Goal: Task Accomplishment & Management: Manage account settings

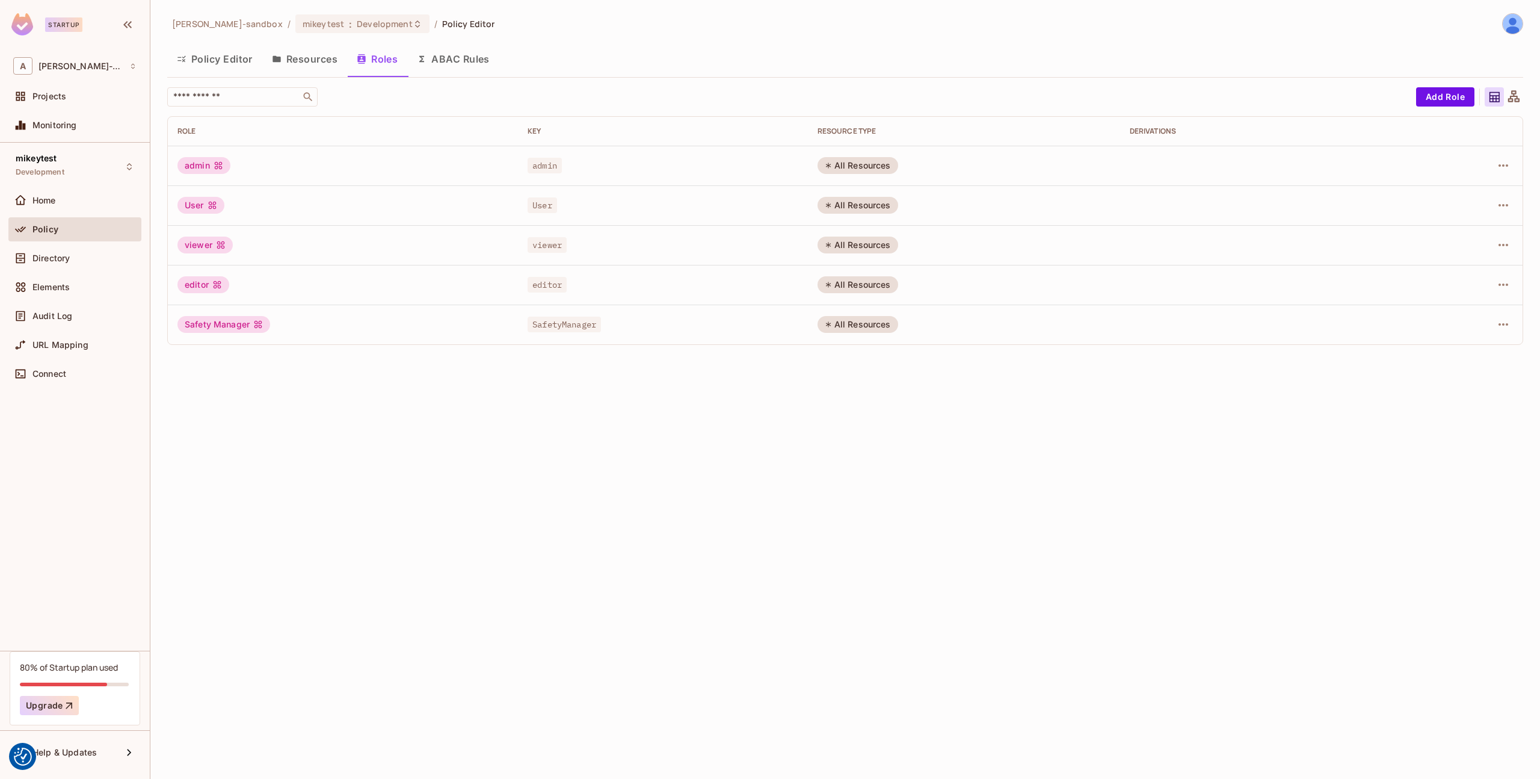
click at [319, 60] on button "Resources" at bounding box center [304, 59] width 85 height 30
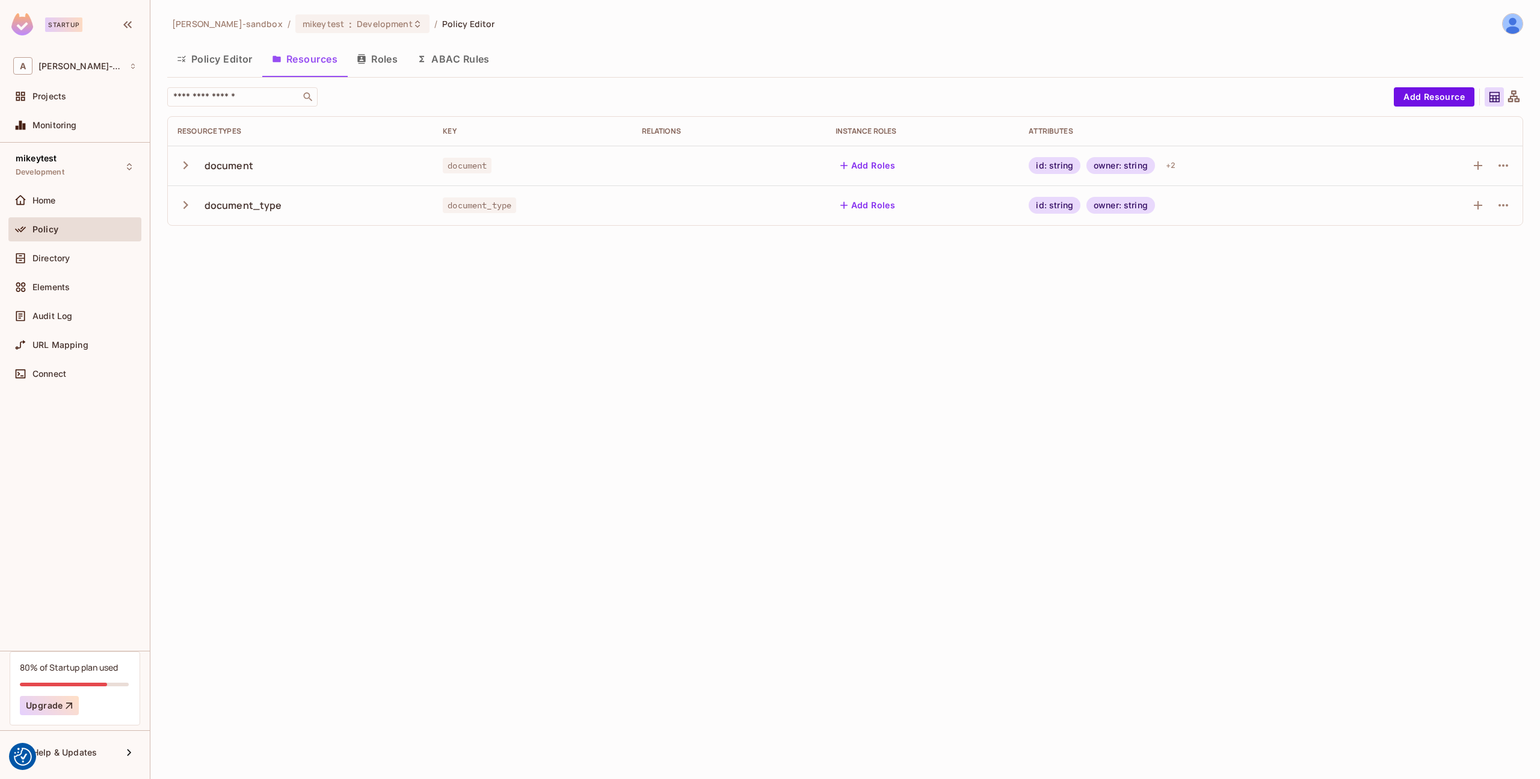
click at [182, 206] on icon "button" at bounding box center [185, 205] width 16 height 16
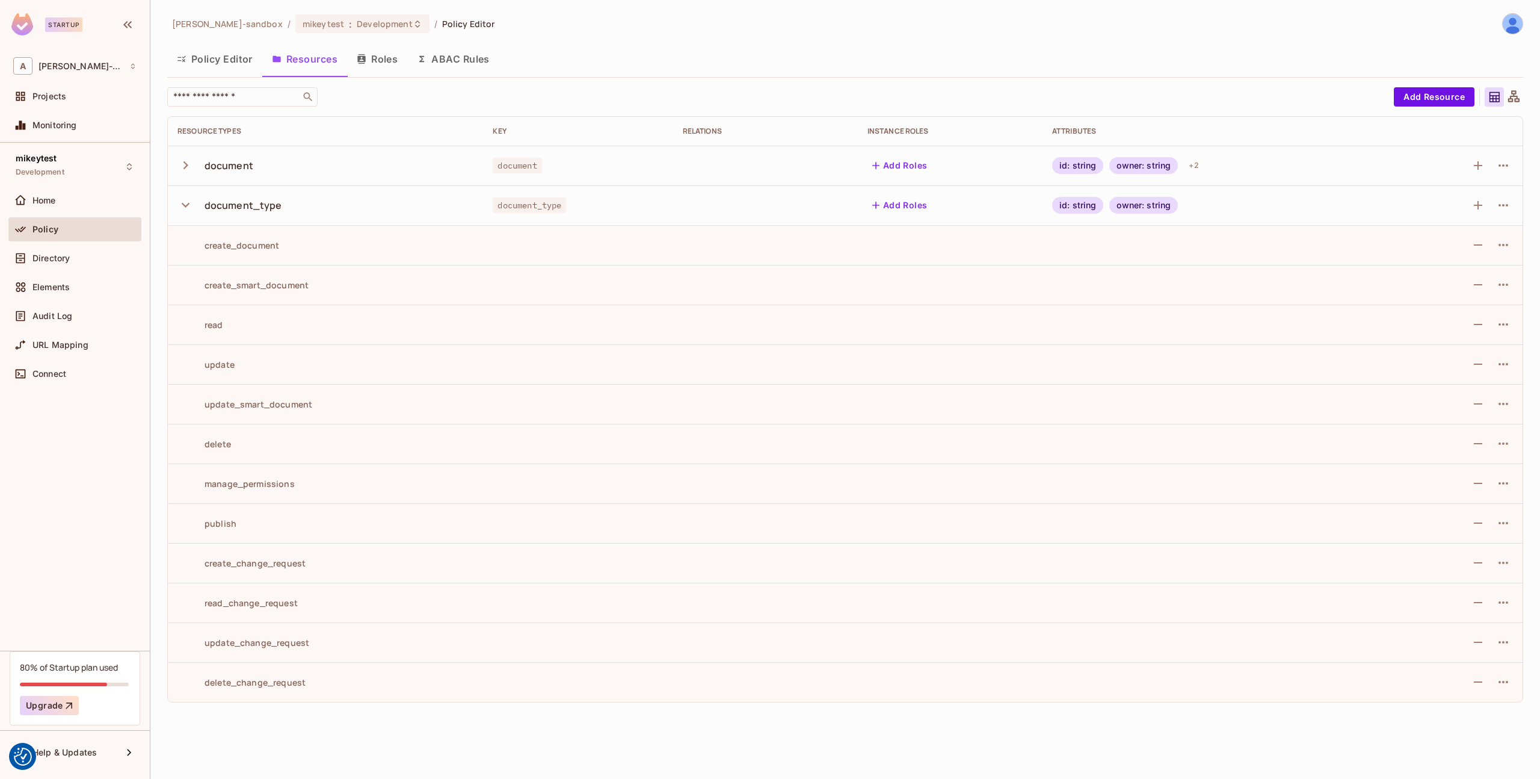
click at [187, 206] on icon "button" at bounding box center [185, 205] width 16 height 16
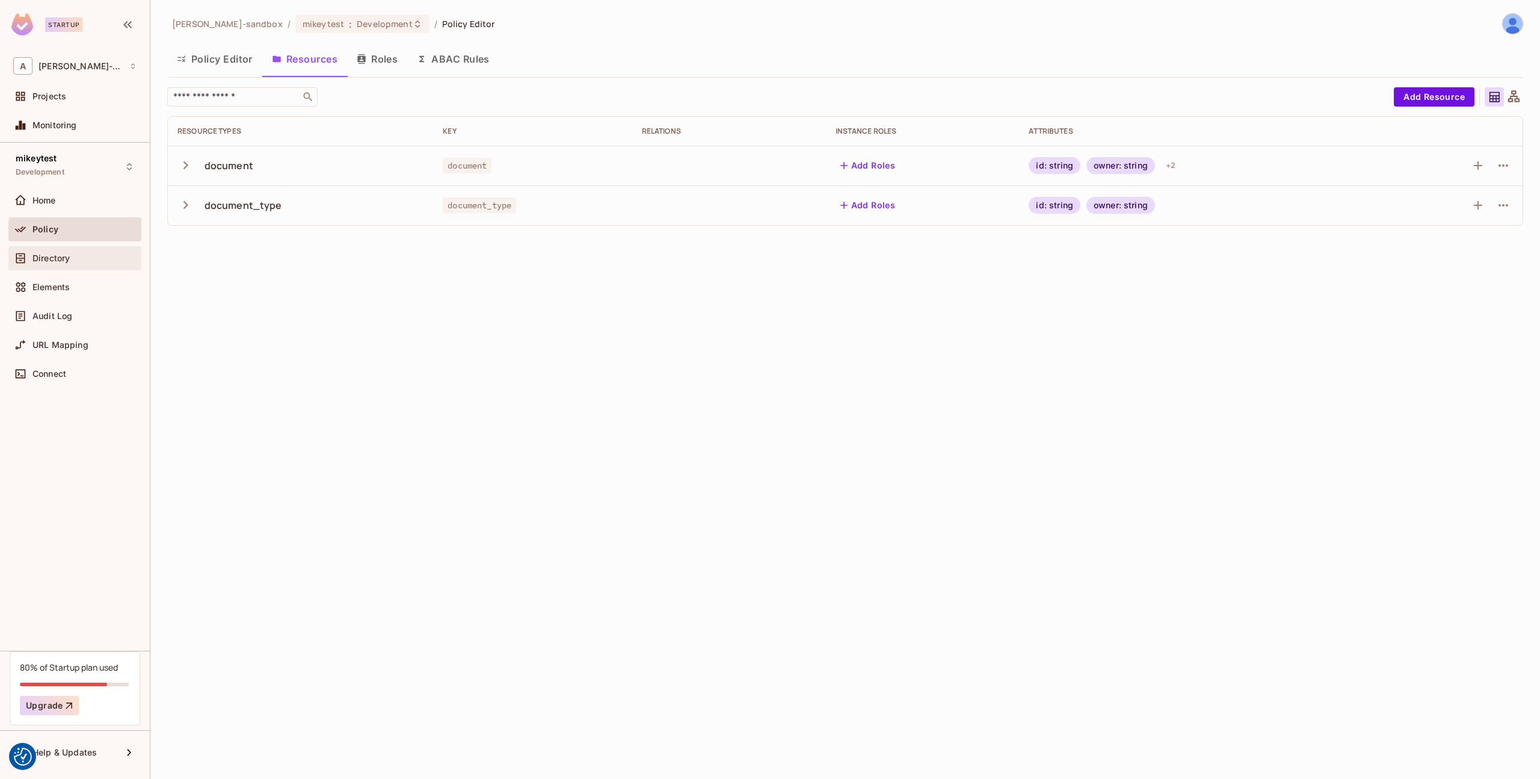
click at [93, 250] on div "Directory" at bounding box center [74, 258] width 133 height 24
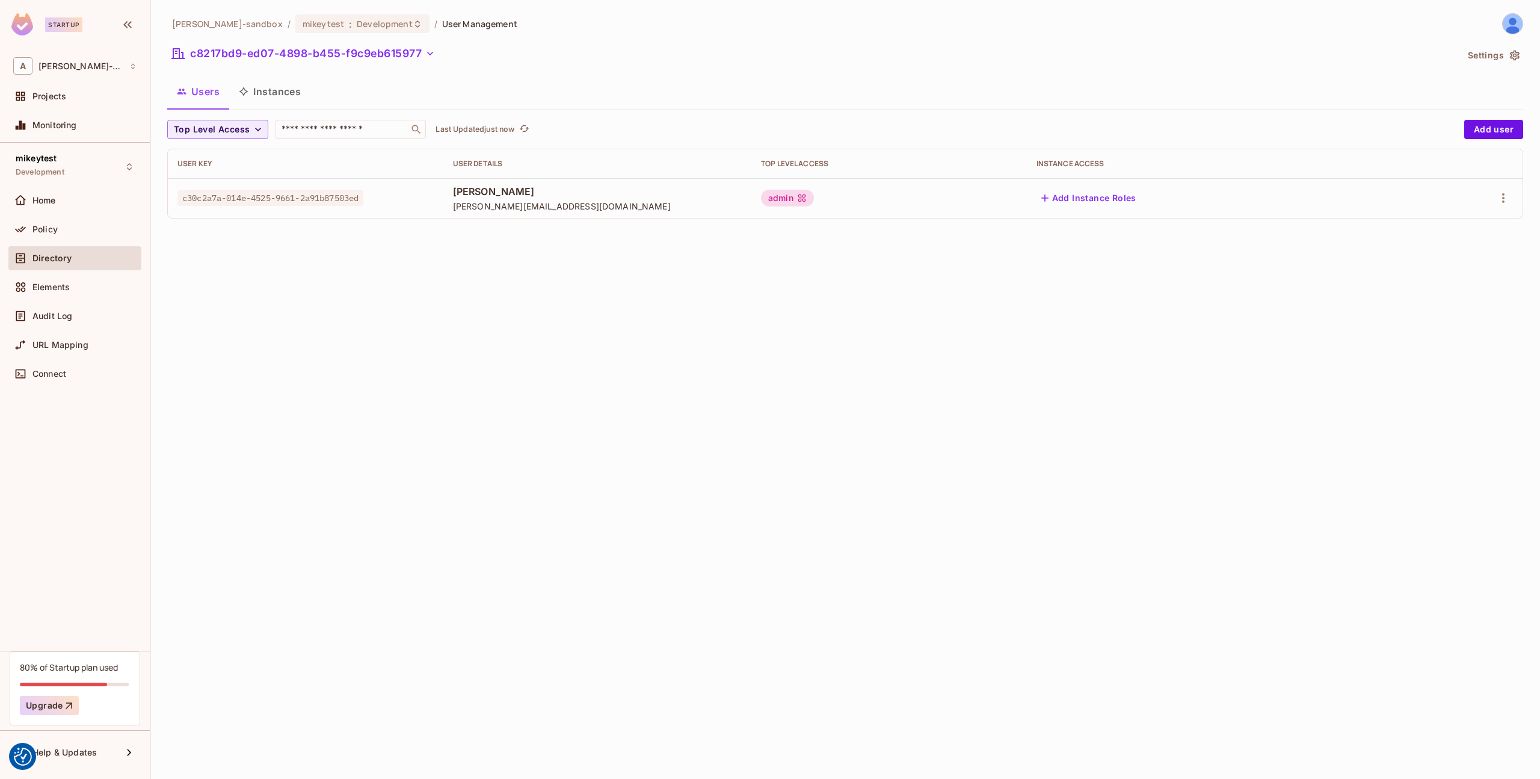
click at [271, 96] on button "Instances" at bounding box center [269, 91] width 81 height 30
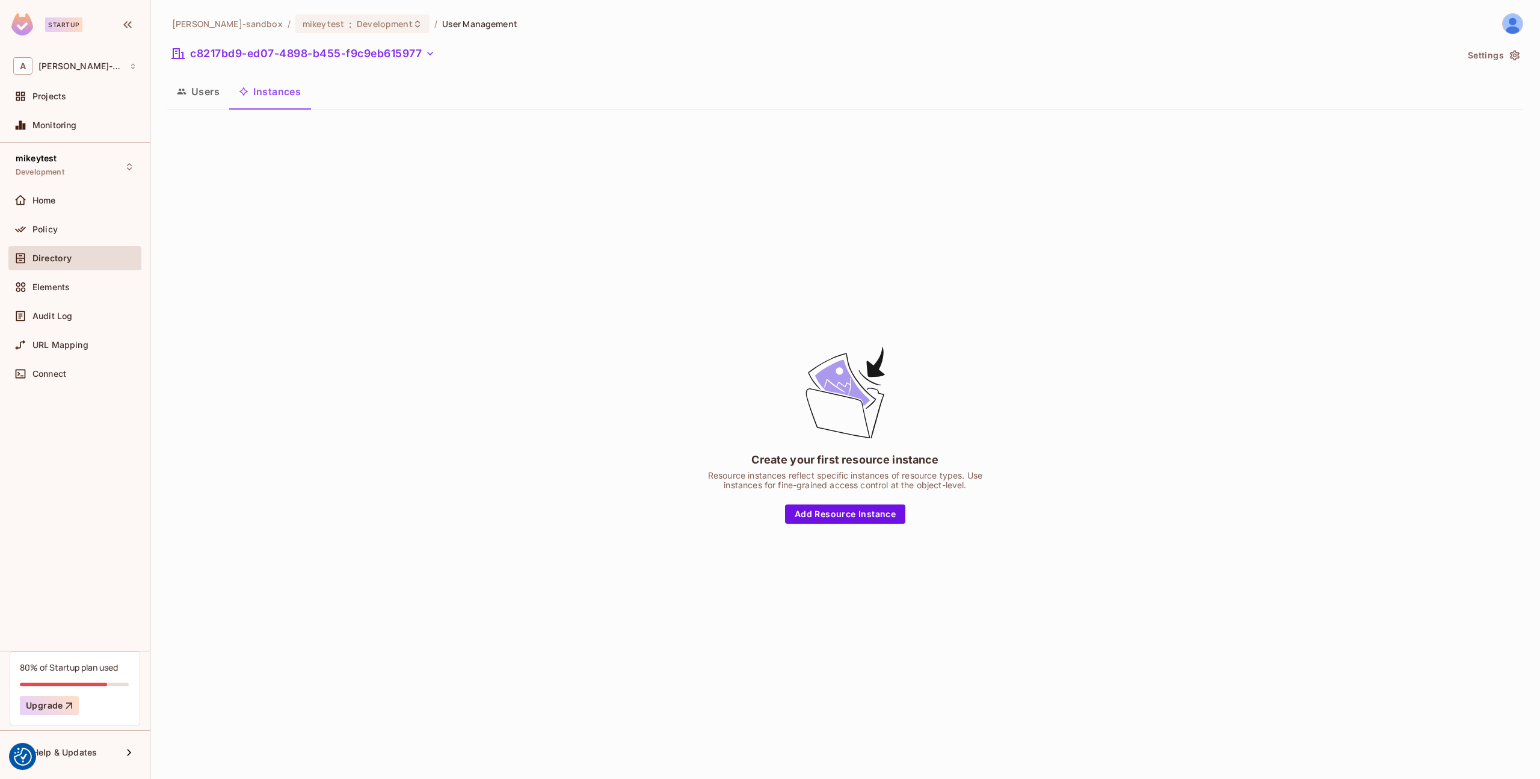
click at [215, 92] on button "Users" at bounding box center [198, 91] width 62 height 30
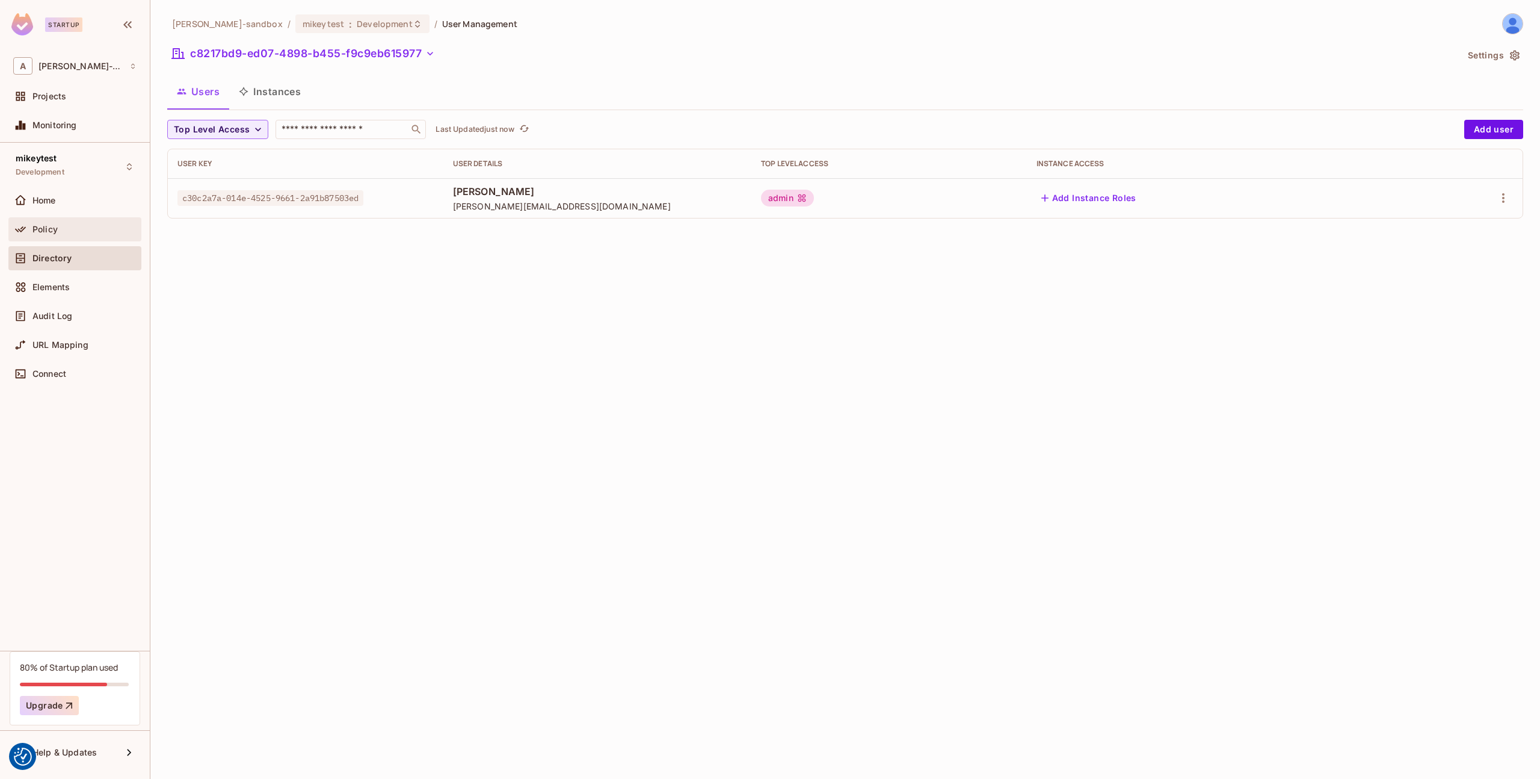
click at [66, 227] on div "Policy" at bounding box center [84, 229] width 104 height 10
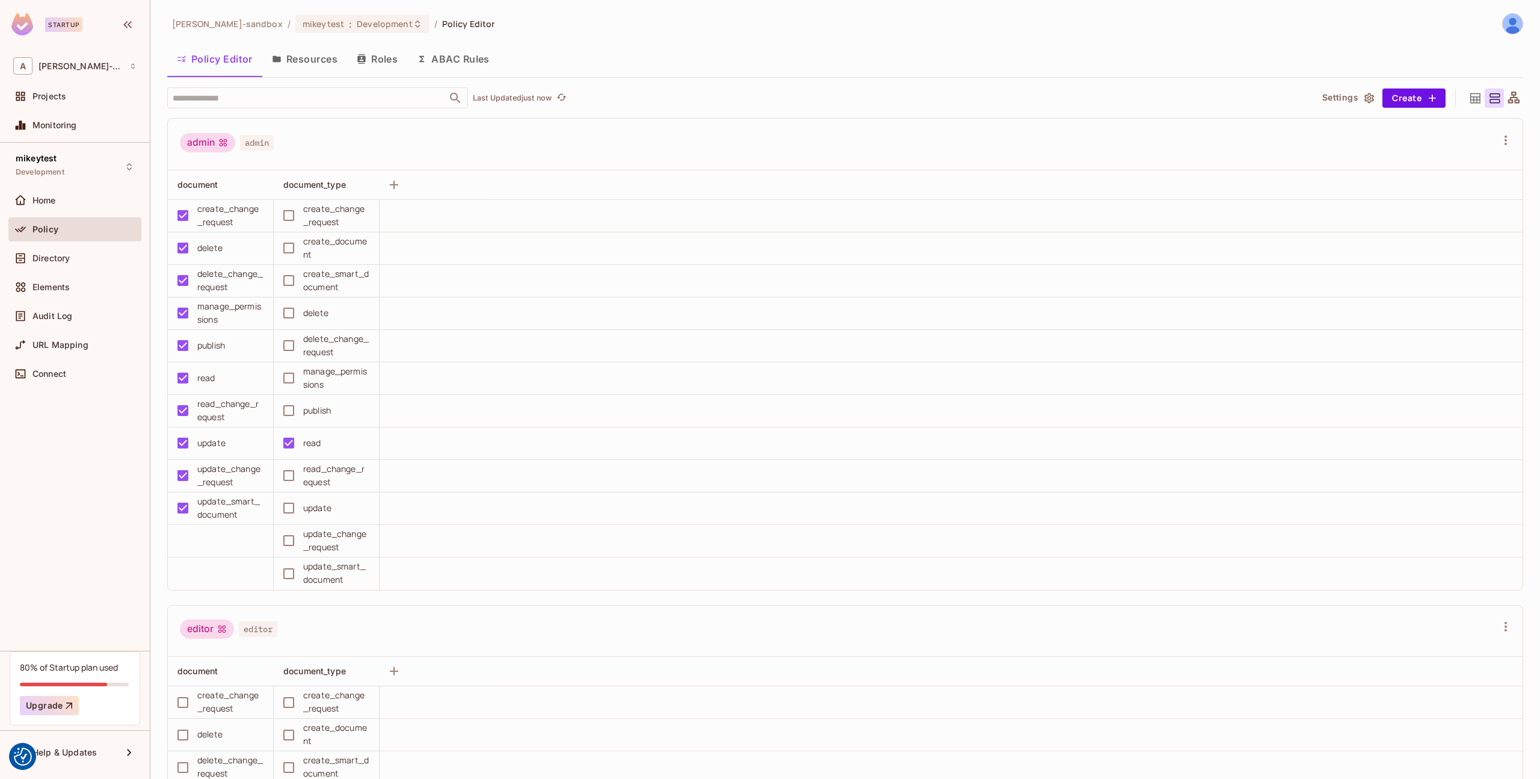
click at [310, 50] on button "Resources" at bounding box center [304, 59] width 85 height 30
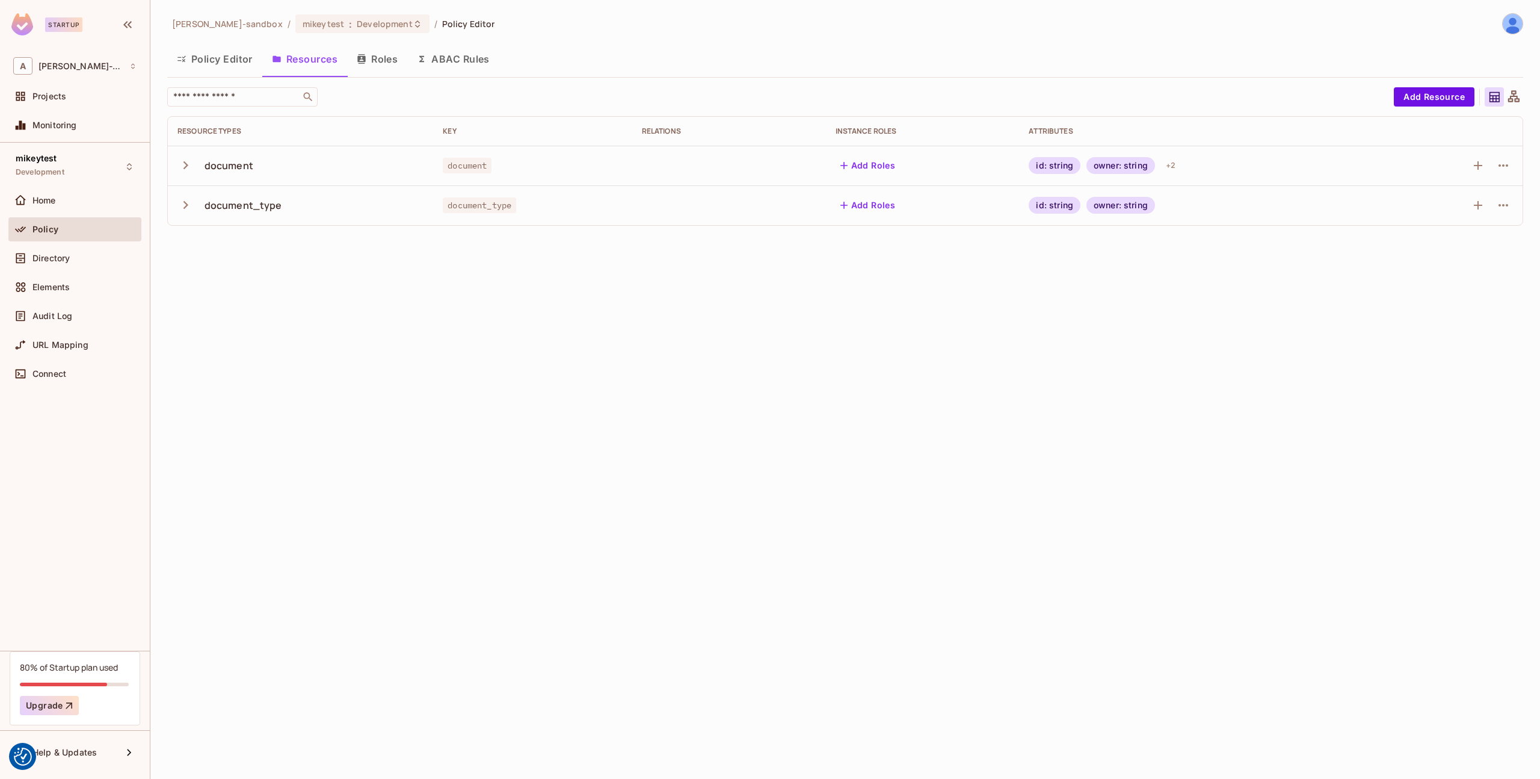
click at [251, 54] on button "Policy Editor" at bounding box center [214, 59] width 95 height 30
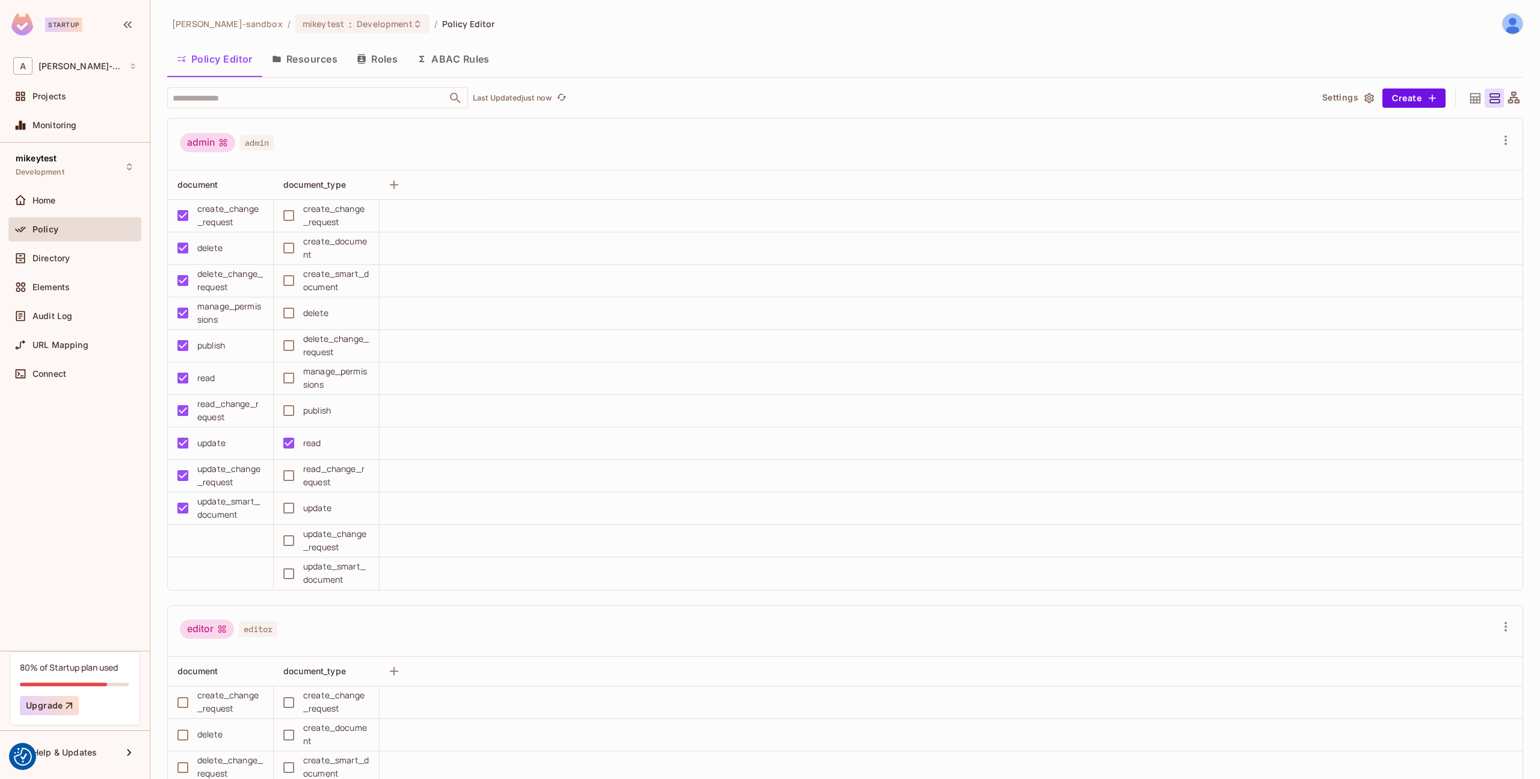
click at [312, 57] on button "Resources" at bounding box center [304, 59] width 85 height 30
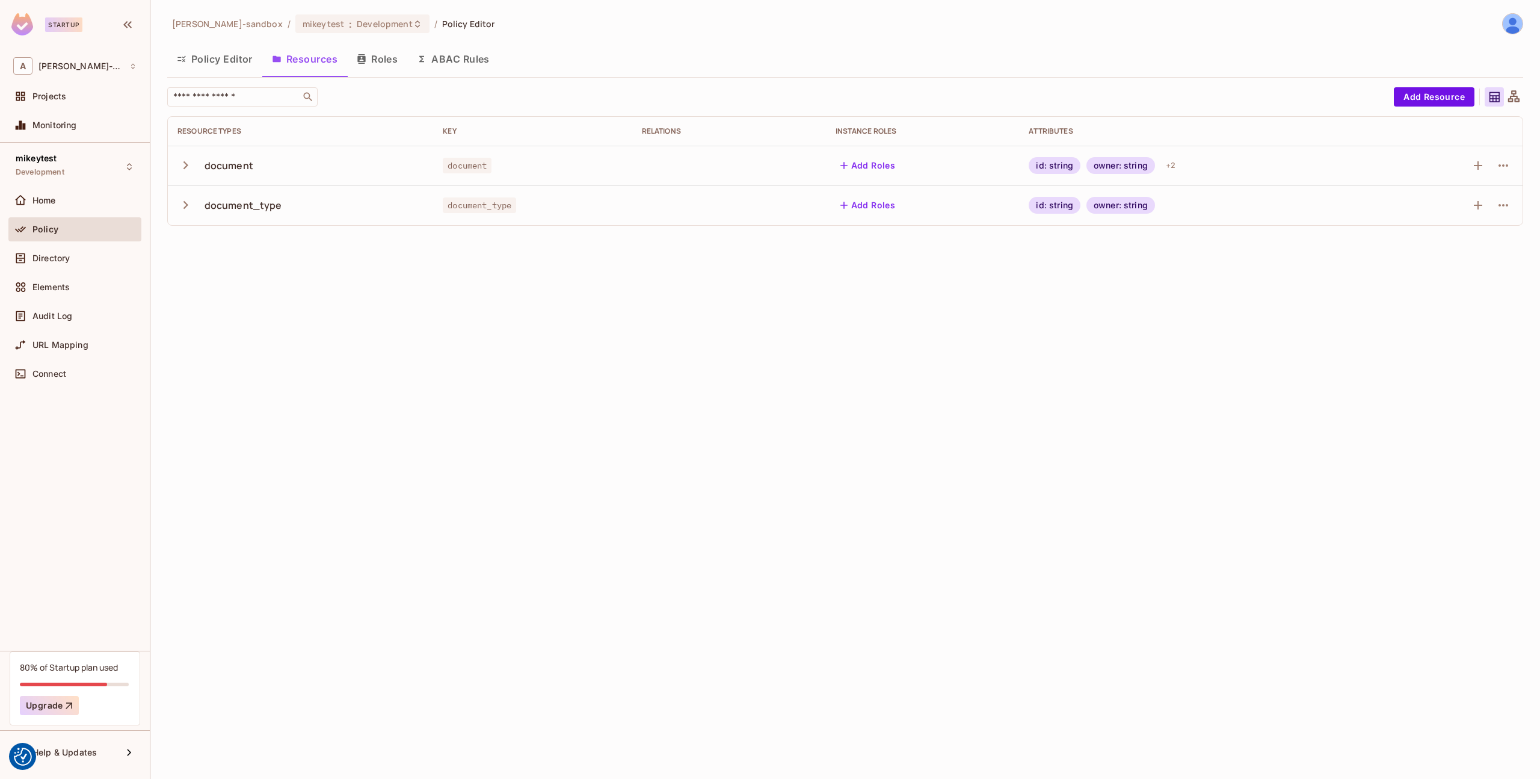
click at [377, 57] on button "Roles" at bounding box center [377, 59] width 60 height 30
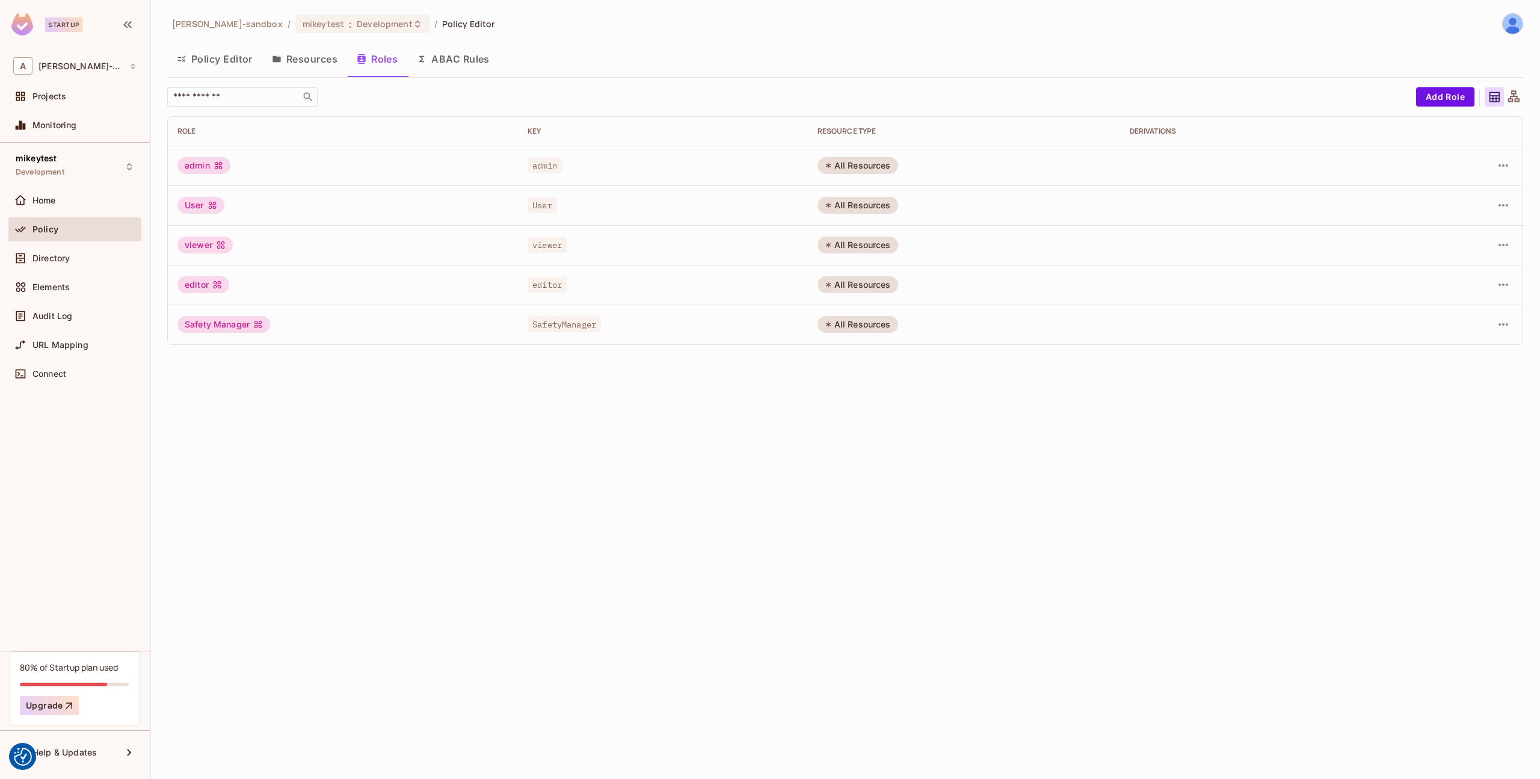
click at [451, 56] on button "ABAC Rules" at bounding box center [453, 59] width 92 height 30
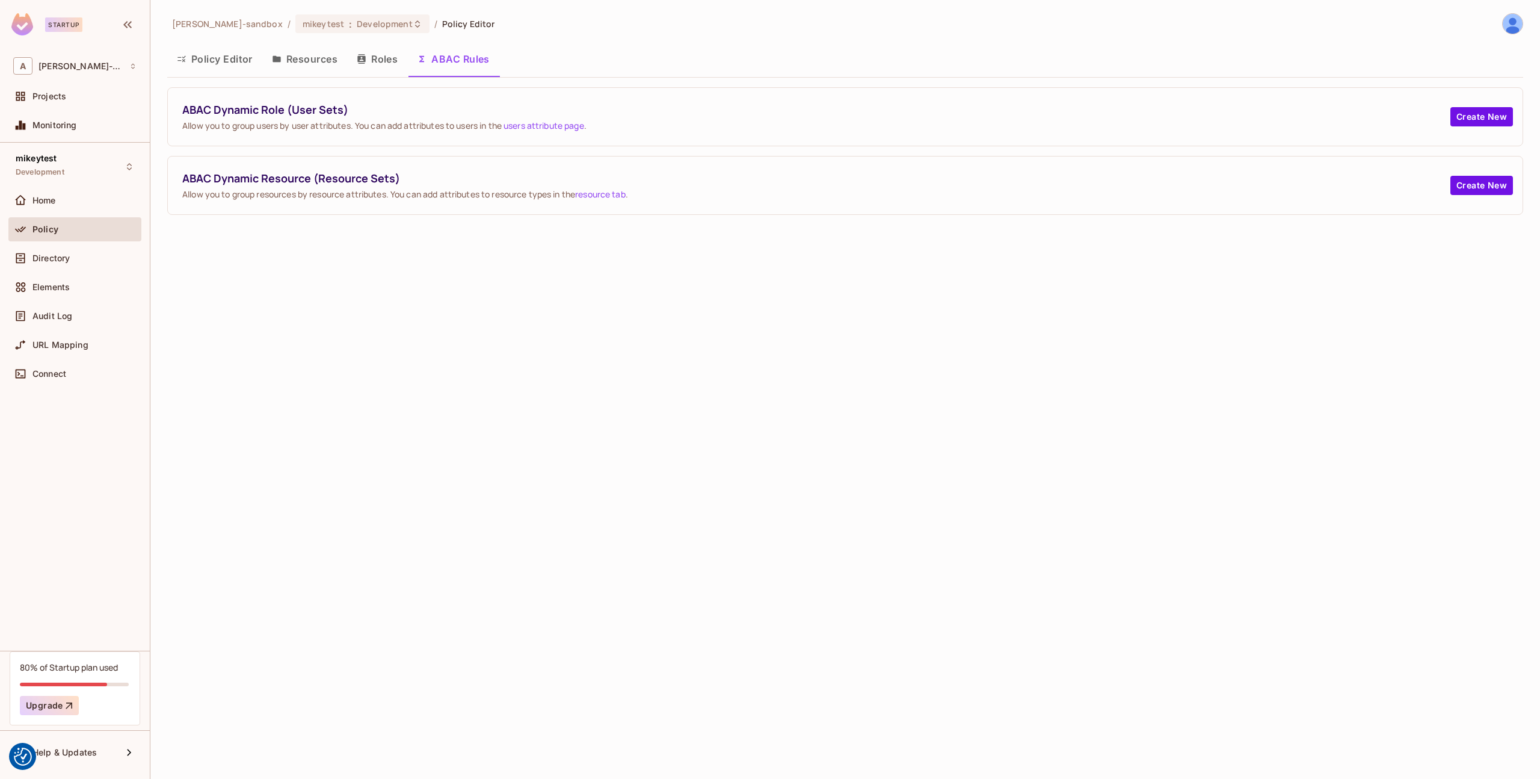
click at [309, 60] on button "Resources" at bounding box center [304, 59] width 85 height 30
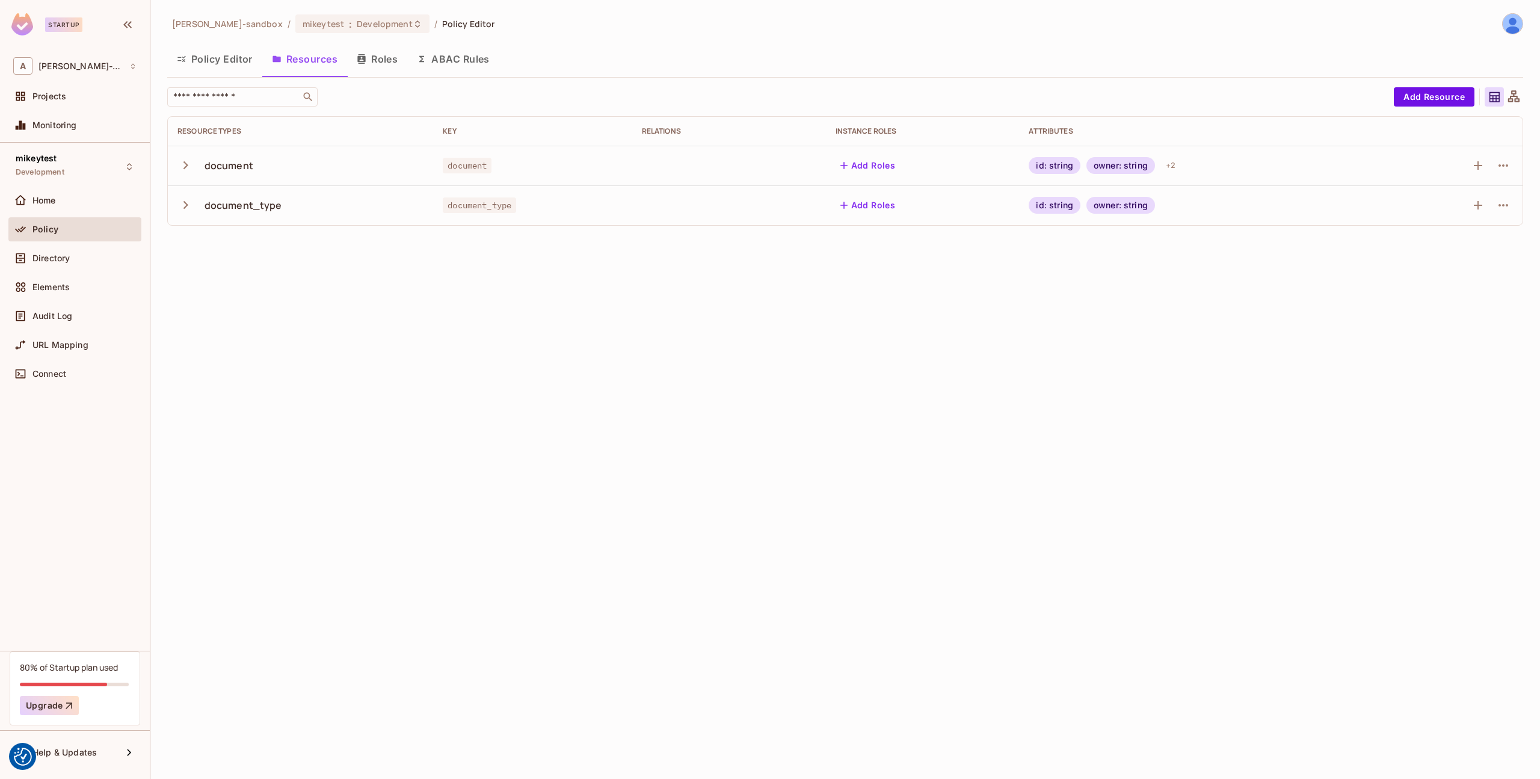
click at [190, 202] on icon "button" at bounding box center [185, 205] width 16 height 16
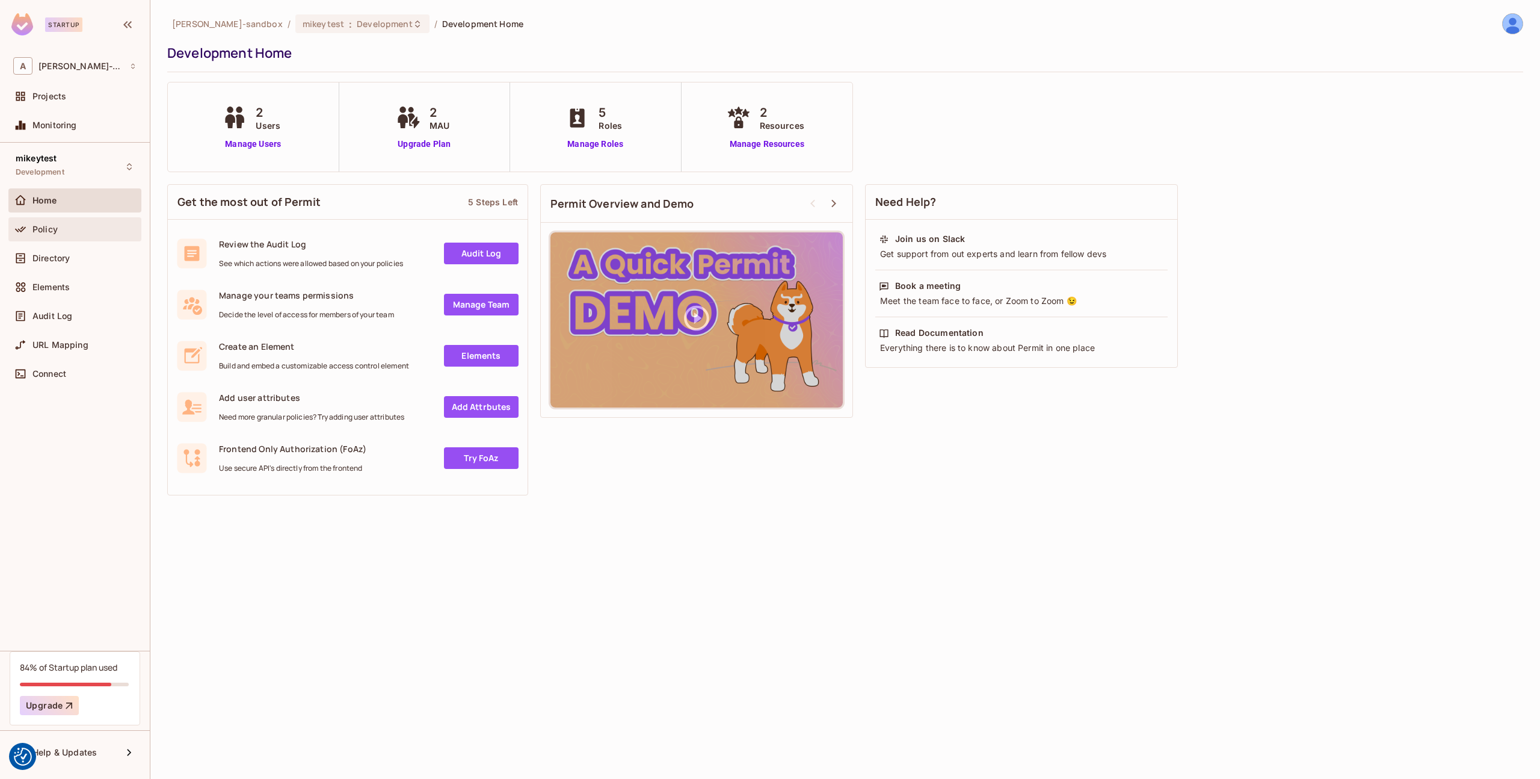
click at [54, 232] on span "Policy" at bounding box center [44, 229] width 25 height 10
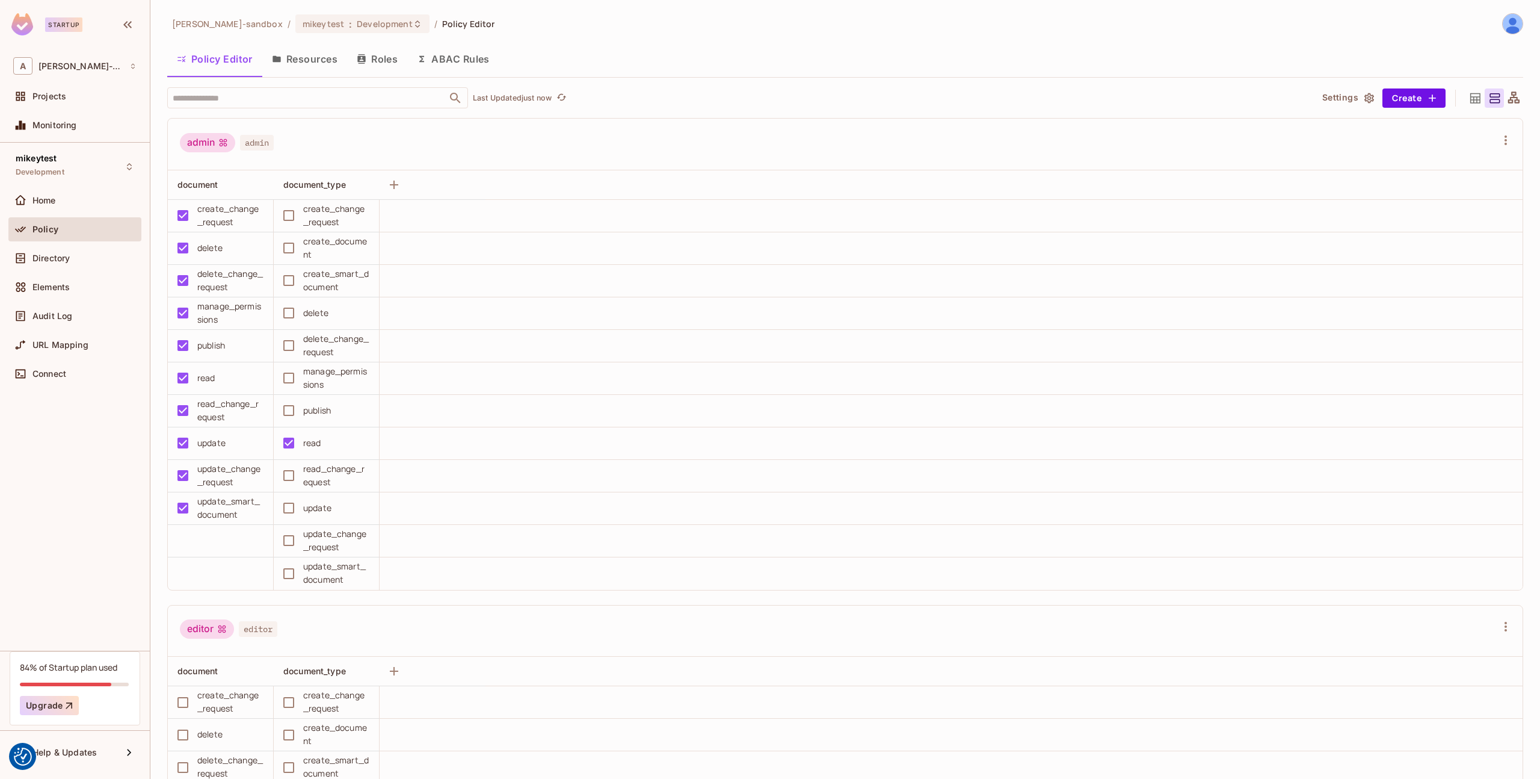
click at [53, 302] on div "Elements" at bounding box center [74, 289] width 133 height 29
click at [47, 315] on span "Audit Log" at bounding box center [52, 316] width 40 height 10
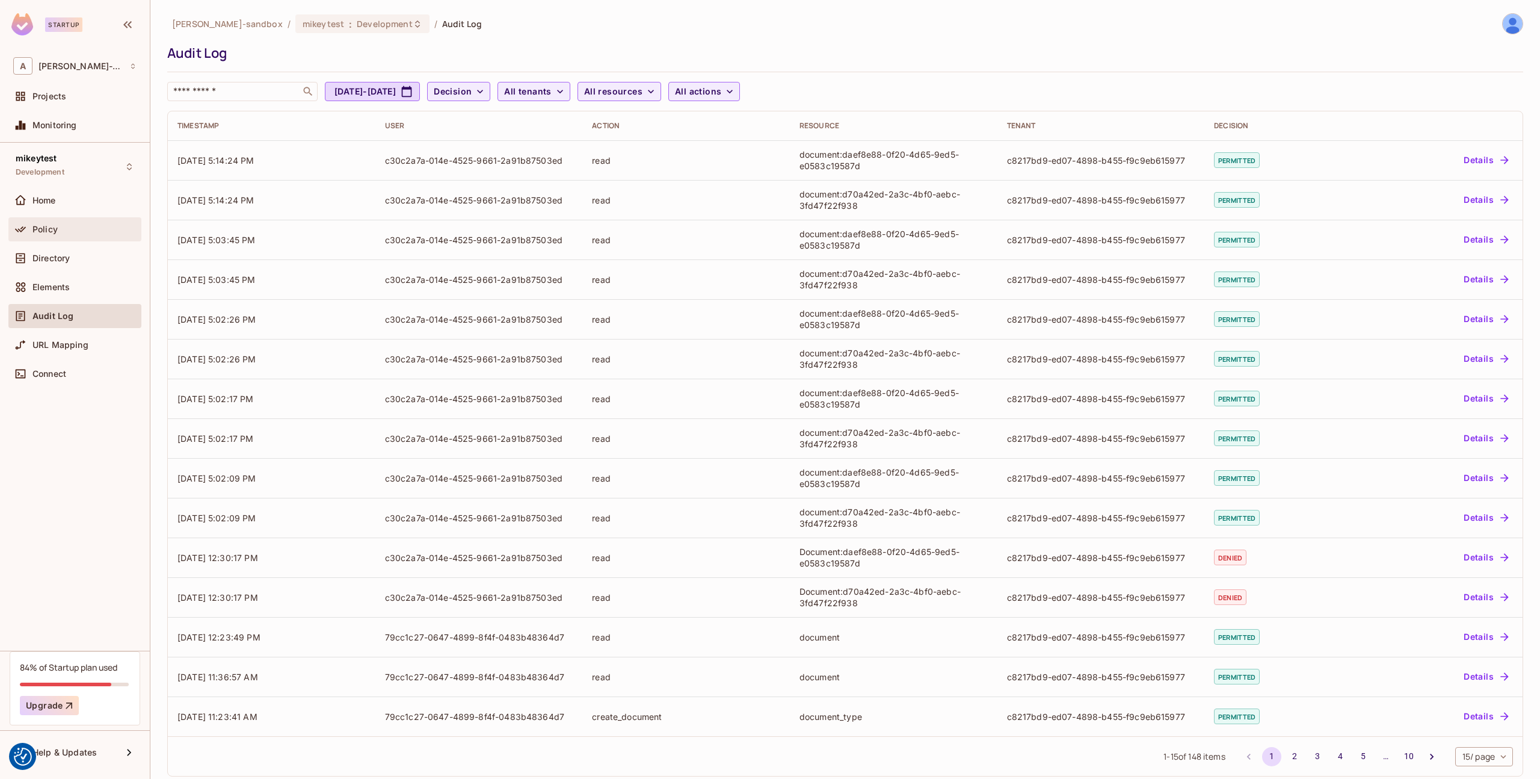
click at [74, 231] on div "Policy" at bounding box center [84, 229] width 104 height 10
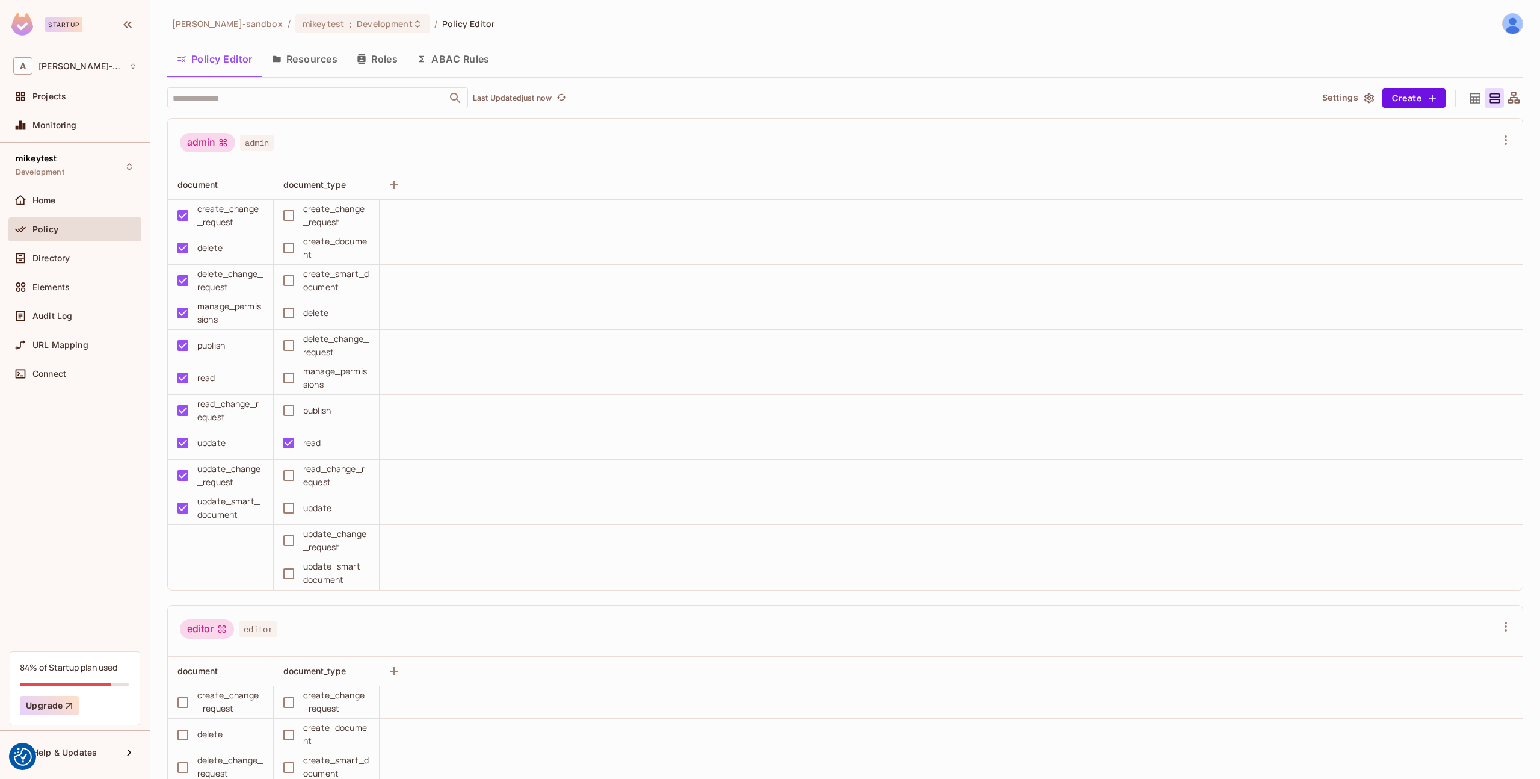
click at [290, 58] on button "Resources" at bounding box center [304, 59] width 85 height 30
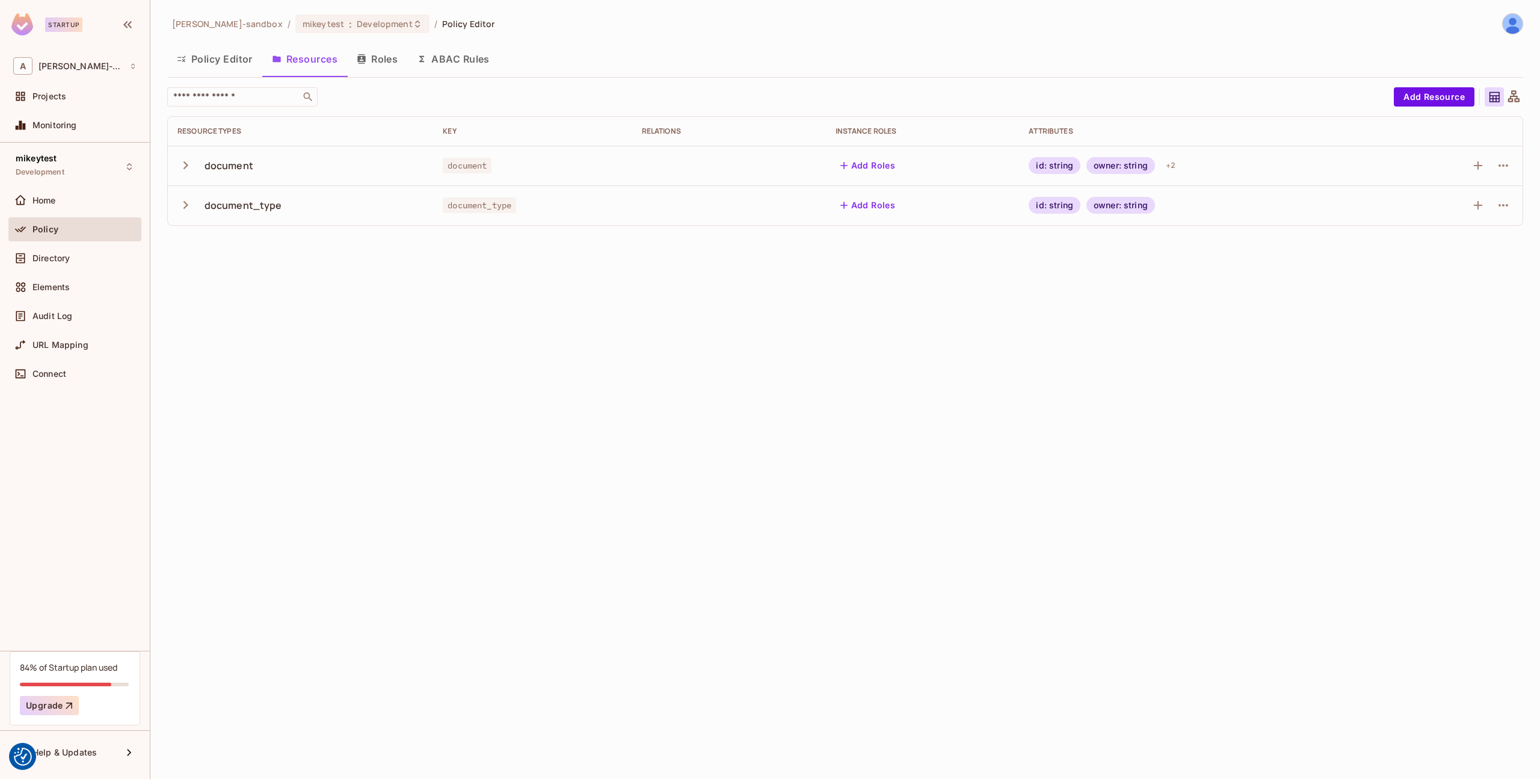
click at [182, 207] on icon "button" at bounding box center [185, 205] width 16 height 16
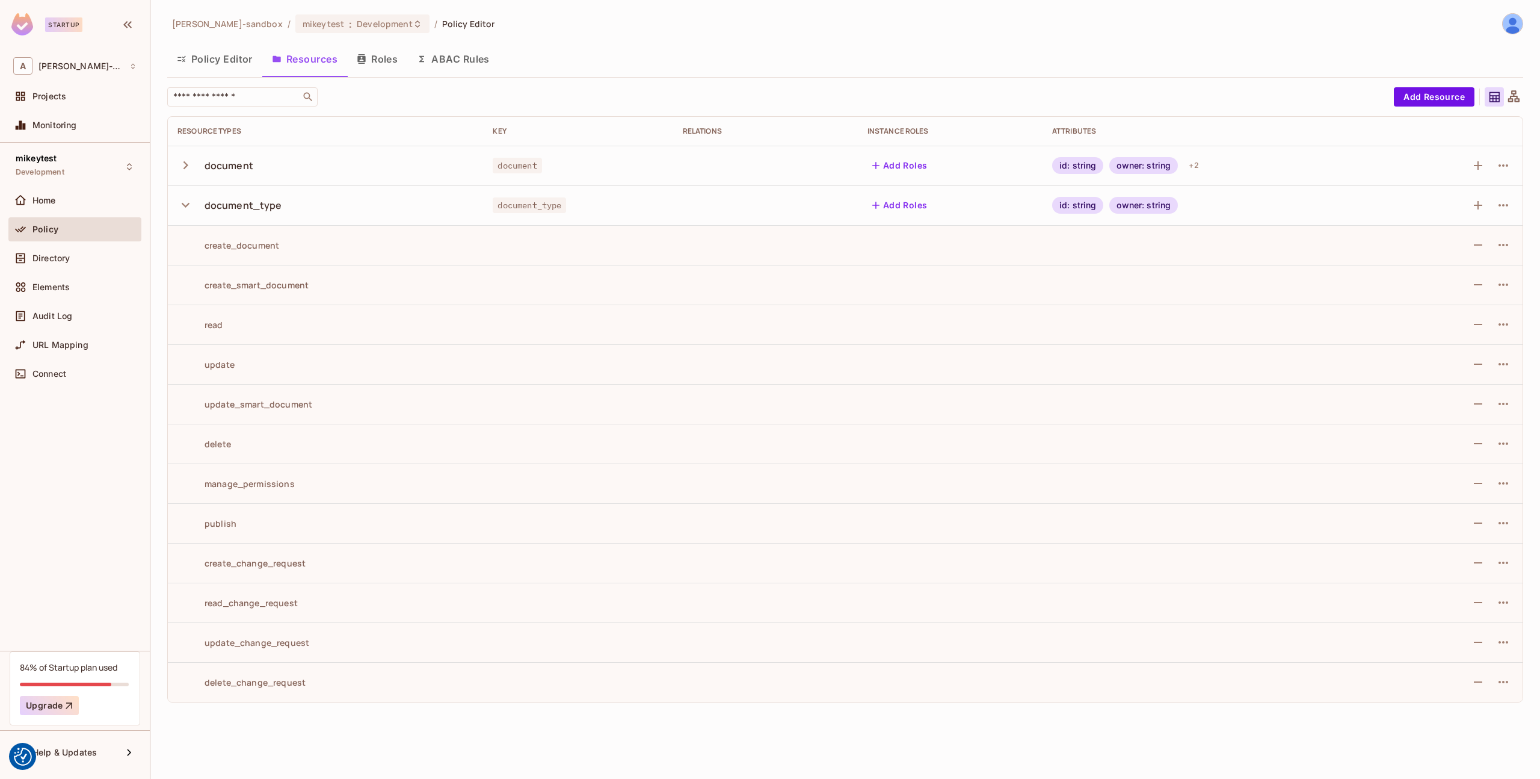
click at [188, 210] on icon "button" at bounding box center [185, 205] width 16 height 16
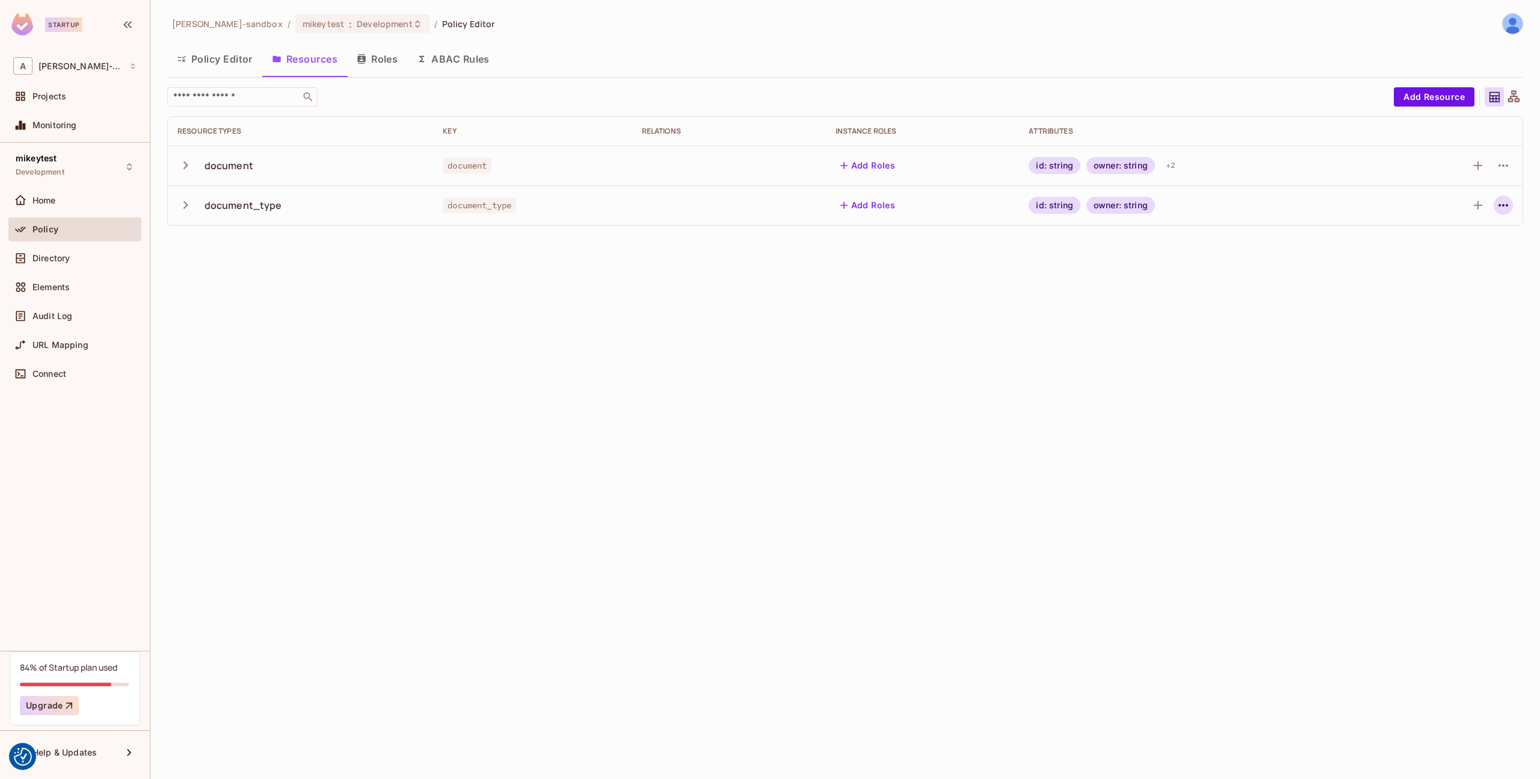
click at [1504, 207] on icon "button" at bounding box center [1503, 205] width 14 height 14
click at [1504, 207] on div at bounding box center [770, 389] width 1540 height 779
click at [66, 258] on span "Directory" at bounding box center [50, 258] width 37 height 10
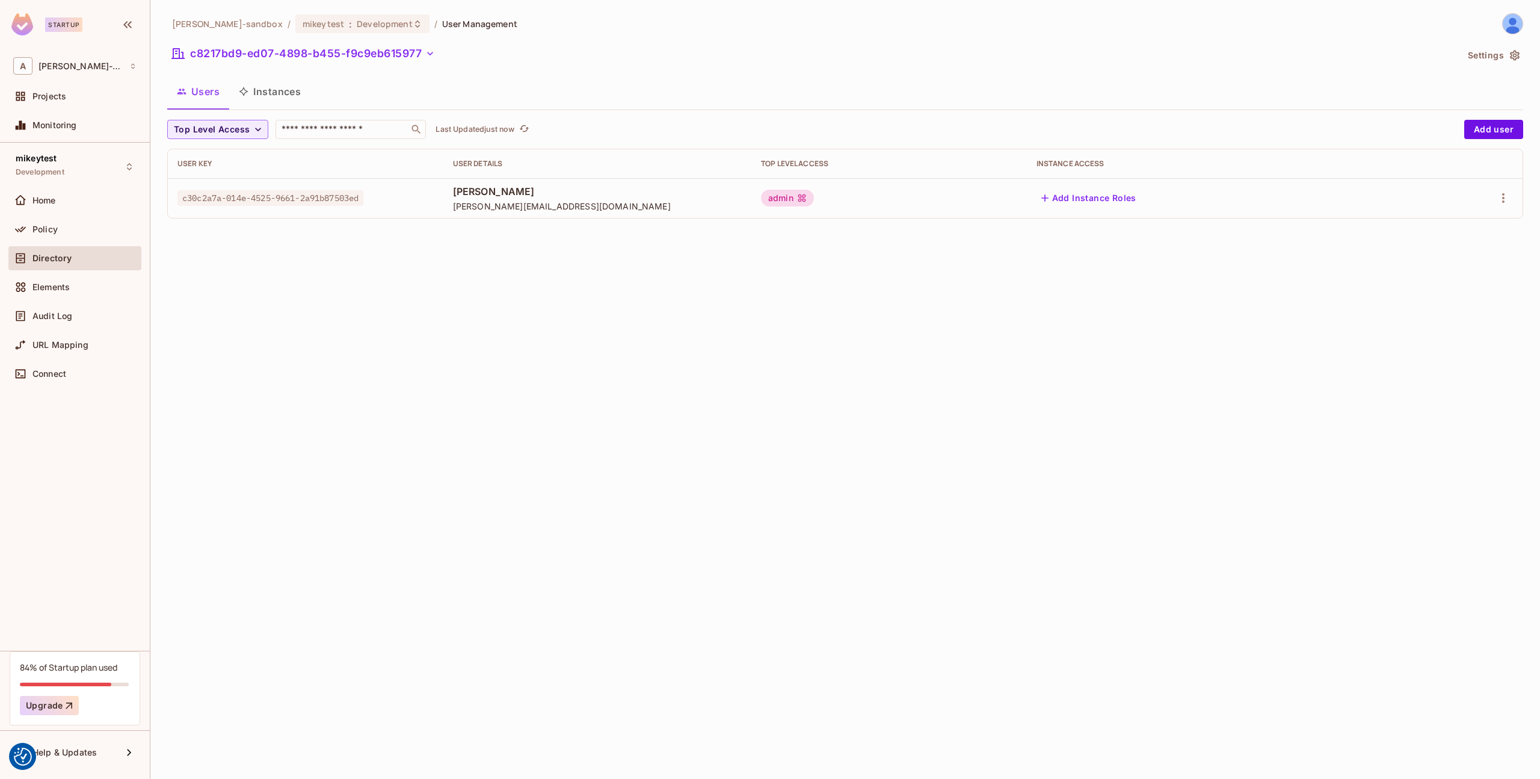
click at [286, 87] on button "Instances" at bounding box center [269, 91] width 81 height 30
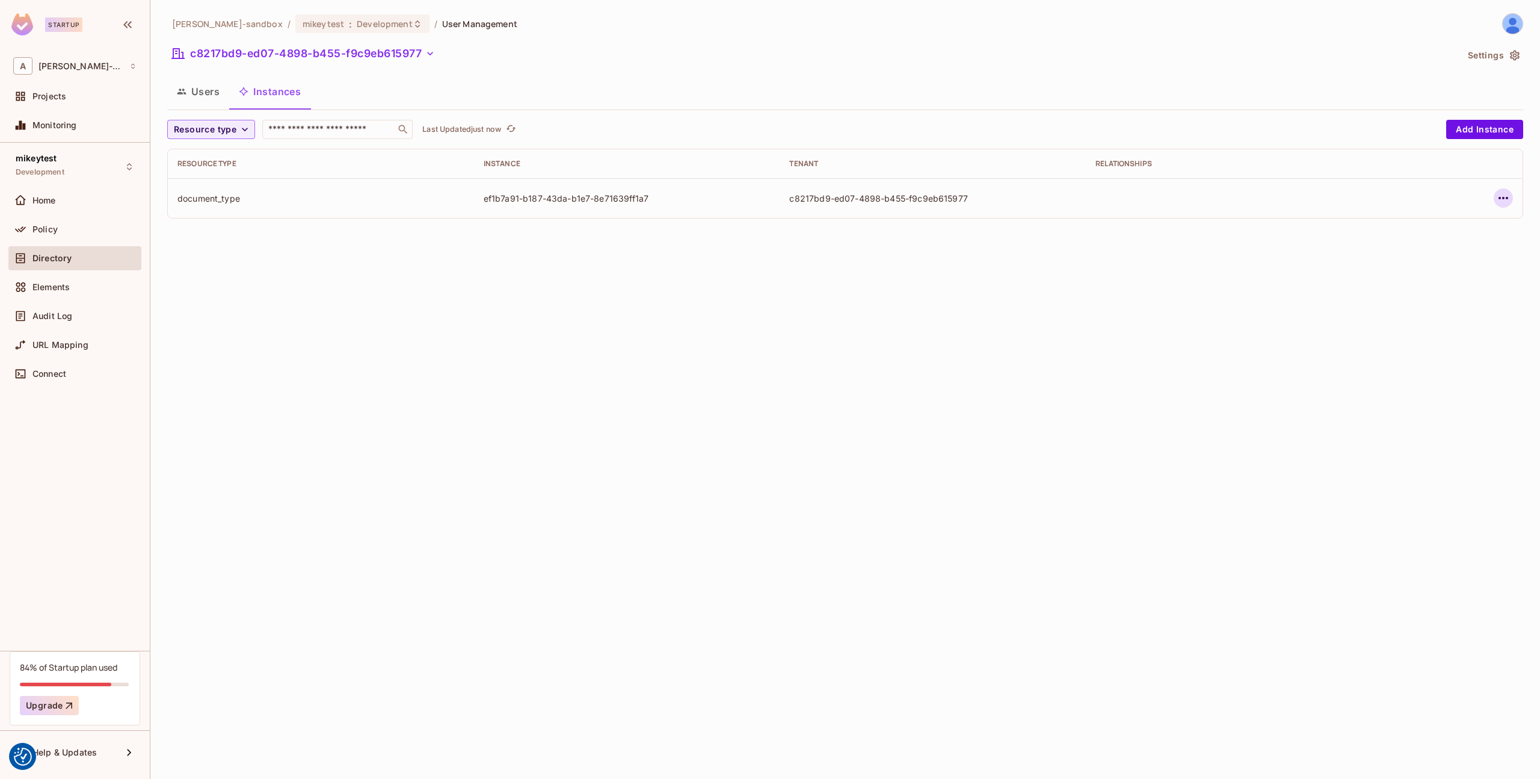
click at [1508, 197] on icon "button" at bounding box center [1503, 198] width 14 height 14
click at [1415, 251] on div "Edit Attributes" at bounding box center [1416, 252] width 60 height 12
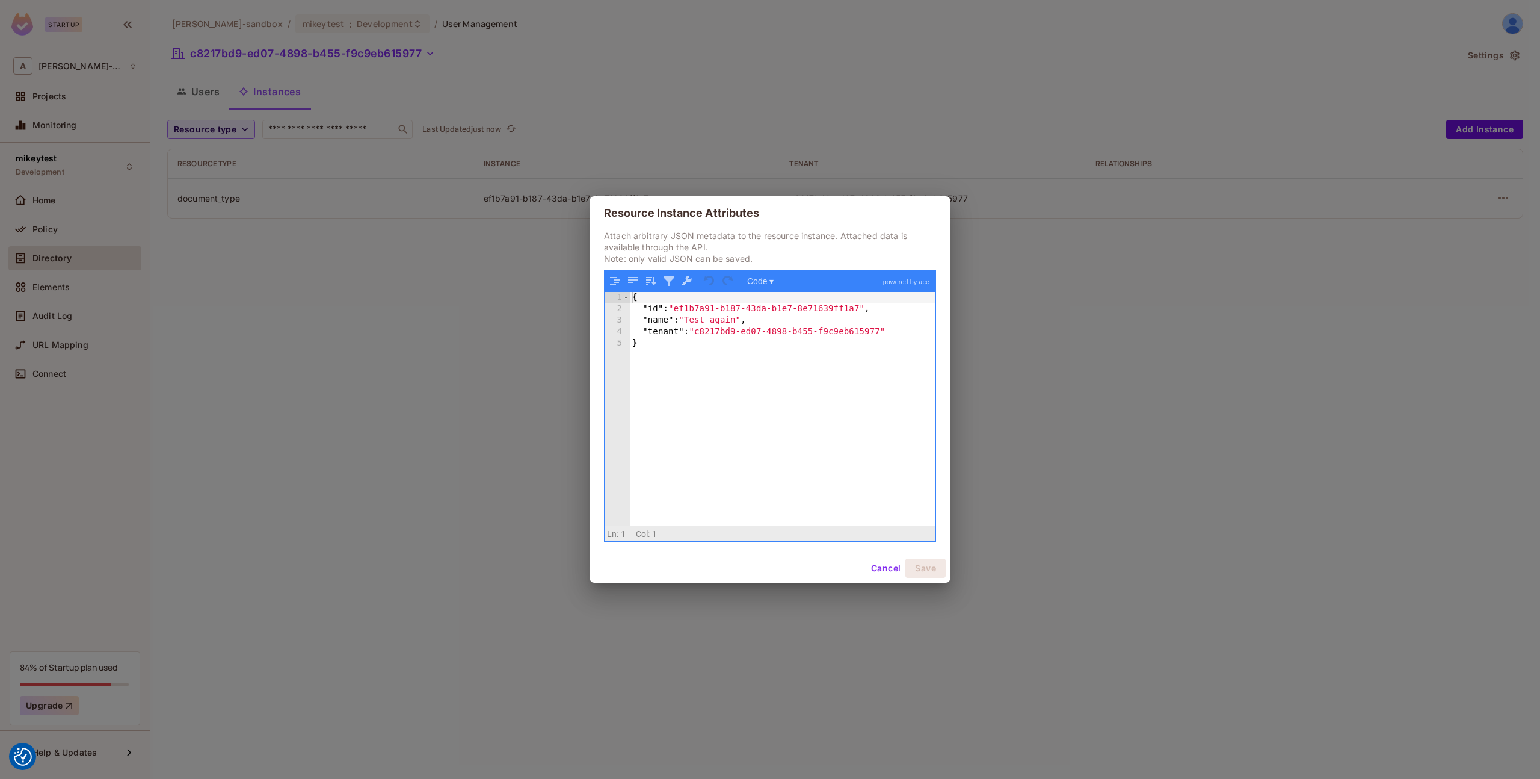
click at [879, 564] on button "Cancel" at bounding box center [885, 567] width 39 height 19
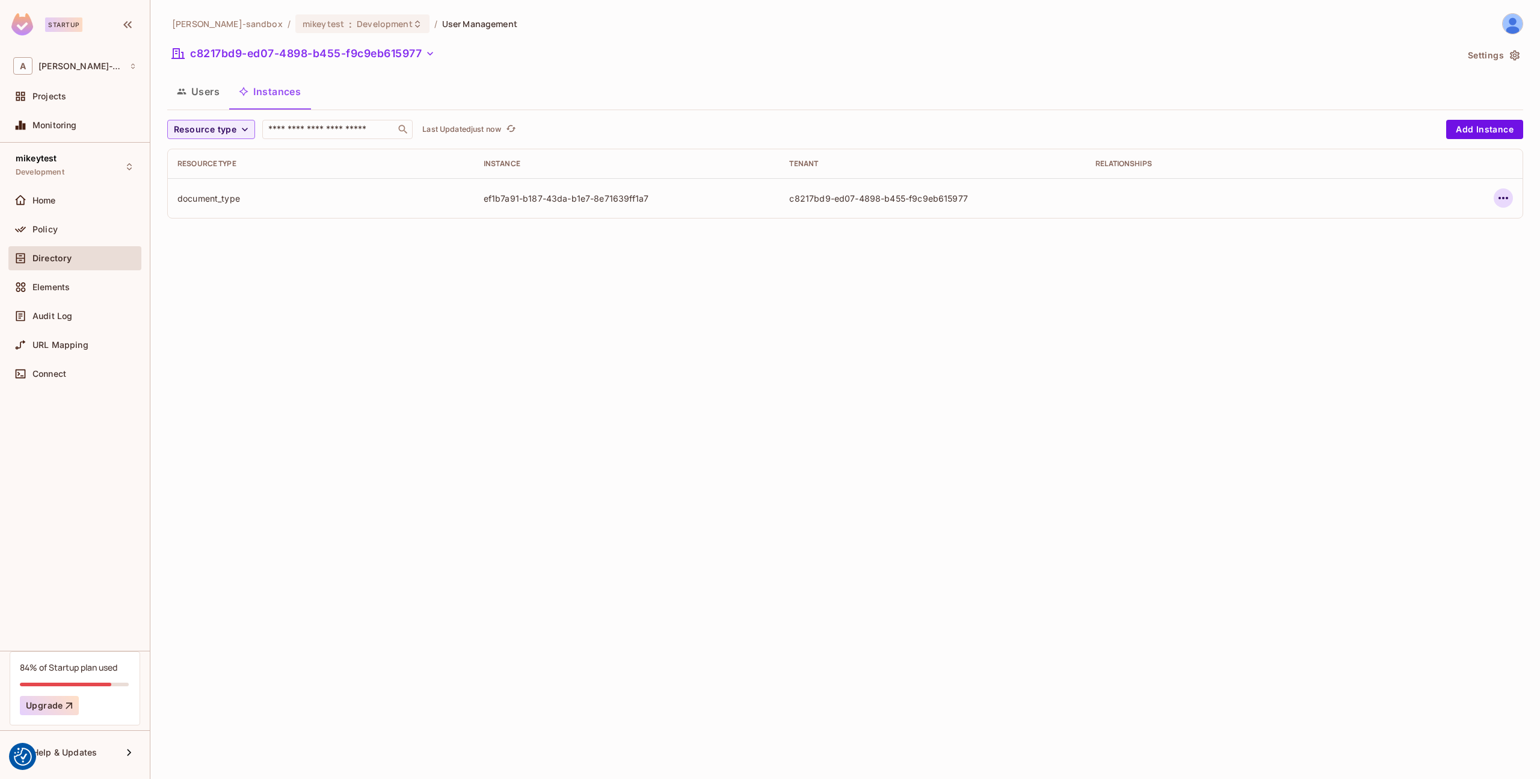
click at [1500, 196] on icon "button" at bounding box center [1503, 198] width 14 height 14
click at [1392, 255] on div "Edit Attributes" at bounding box center [1416, 252] width 60 height 12
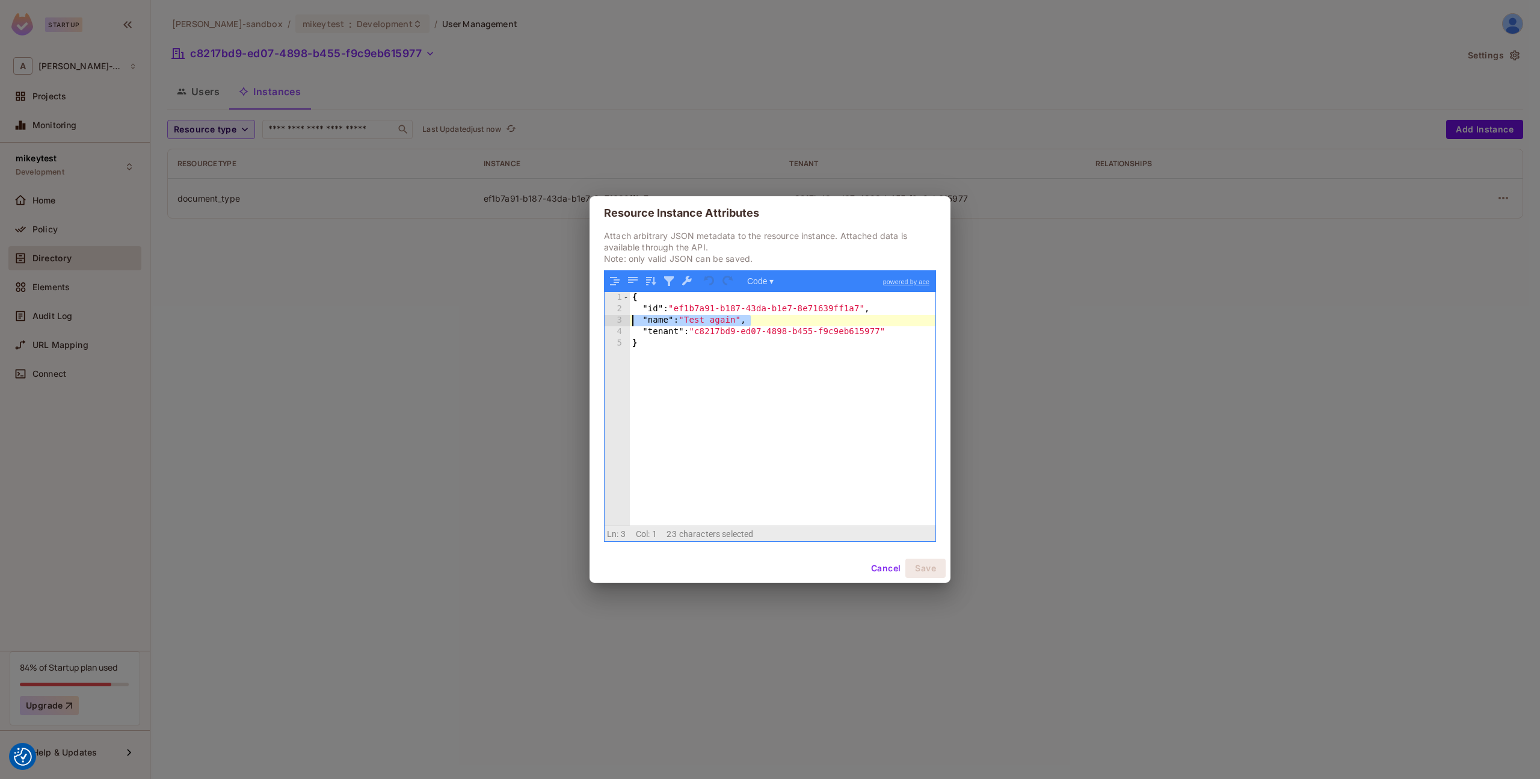
drag, startPoint x: 779, startPoint y: 319, endPoint x: 579, endPoint y: 326, distance: 200.5
click at [579, 326] on div "Resource Instance Attributes Attach arbitrary JSON metadata to the resource ins…" at bounding box center [770, 389] width 1540 height 779
click at [1227, 384] on div "Resource Instance Attributes Attach arbitrary JSON metadata to the resource ins…" at bounding box center [770, 389] width 1540 height 779
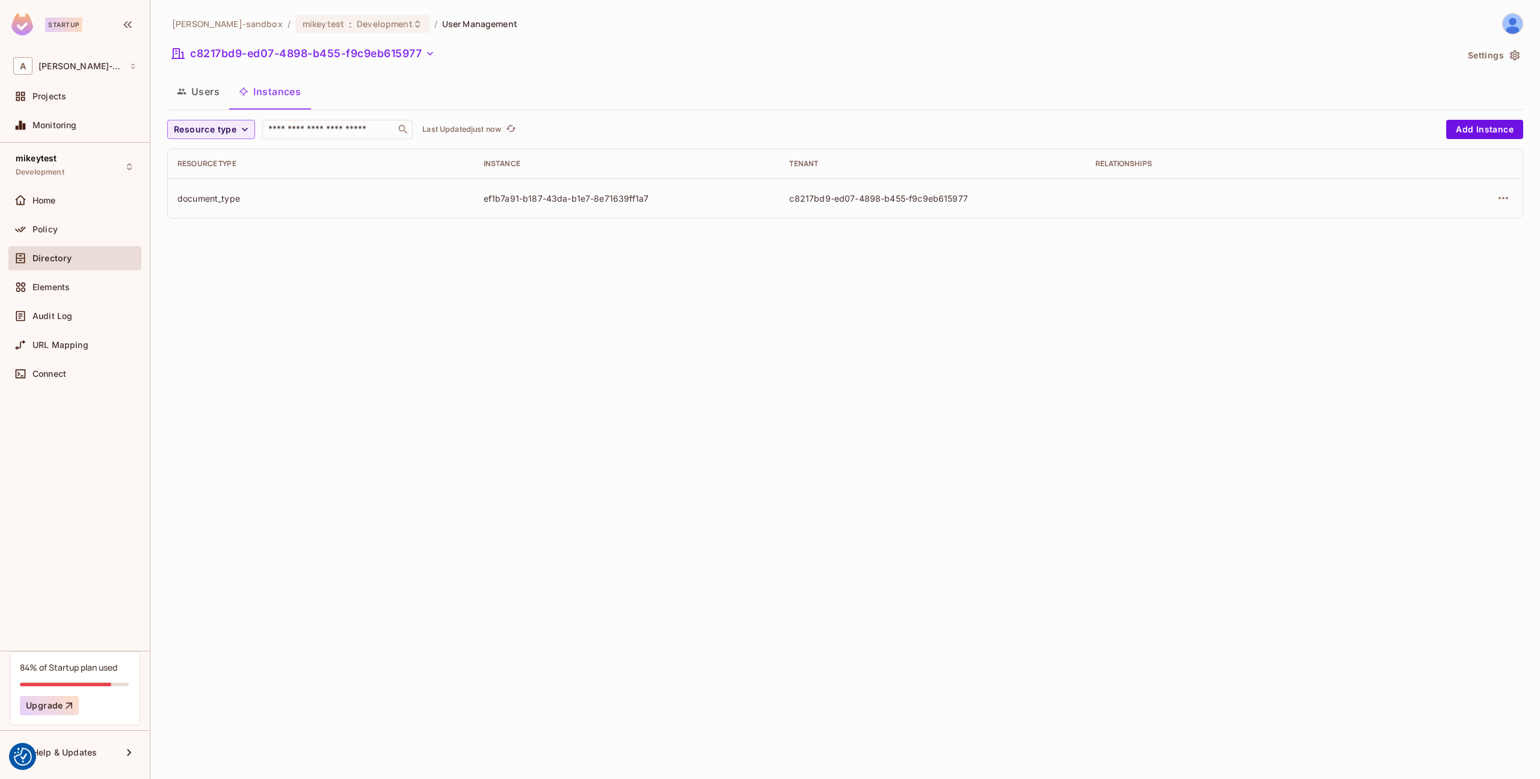
click at [1520, 193] on td at bounding box center [1457, 198] width 131 height 40
click at [1503, 198] on icon "button" at bounding box center [1504, 198] width 10 height 2
click at [1455, 223] on div "Edit Resource Instance" at bounding box center [1433, 226] width 94 height 12
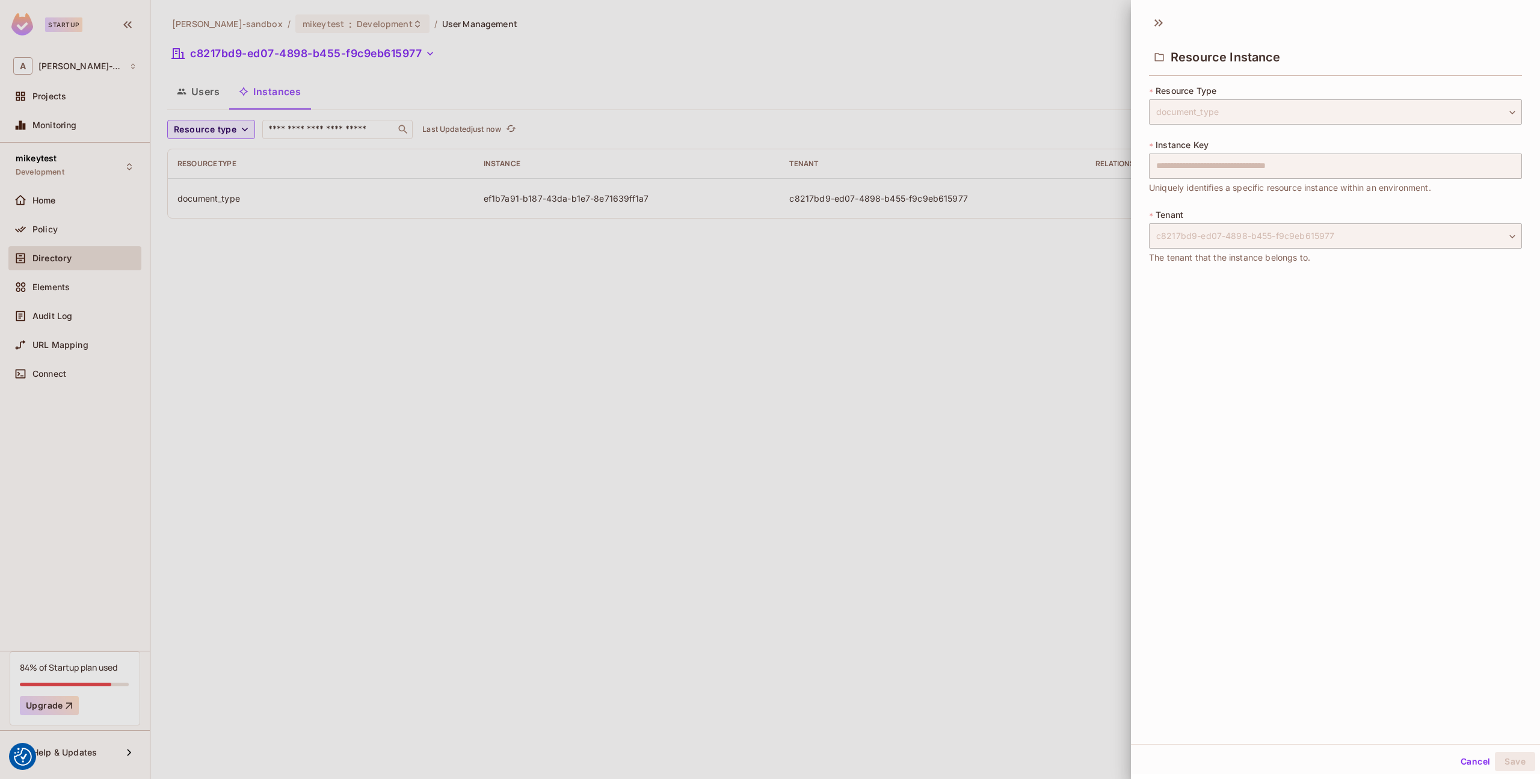
click at [930, 344] on div at bounding box center [770, 389] width 1540 height 779
